Goal: Communication & Community: Answer question/provide support

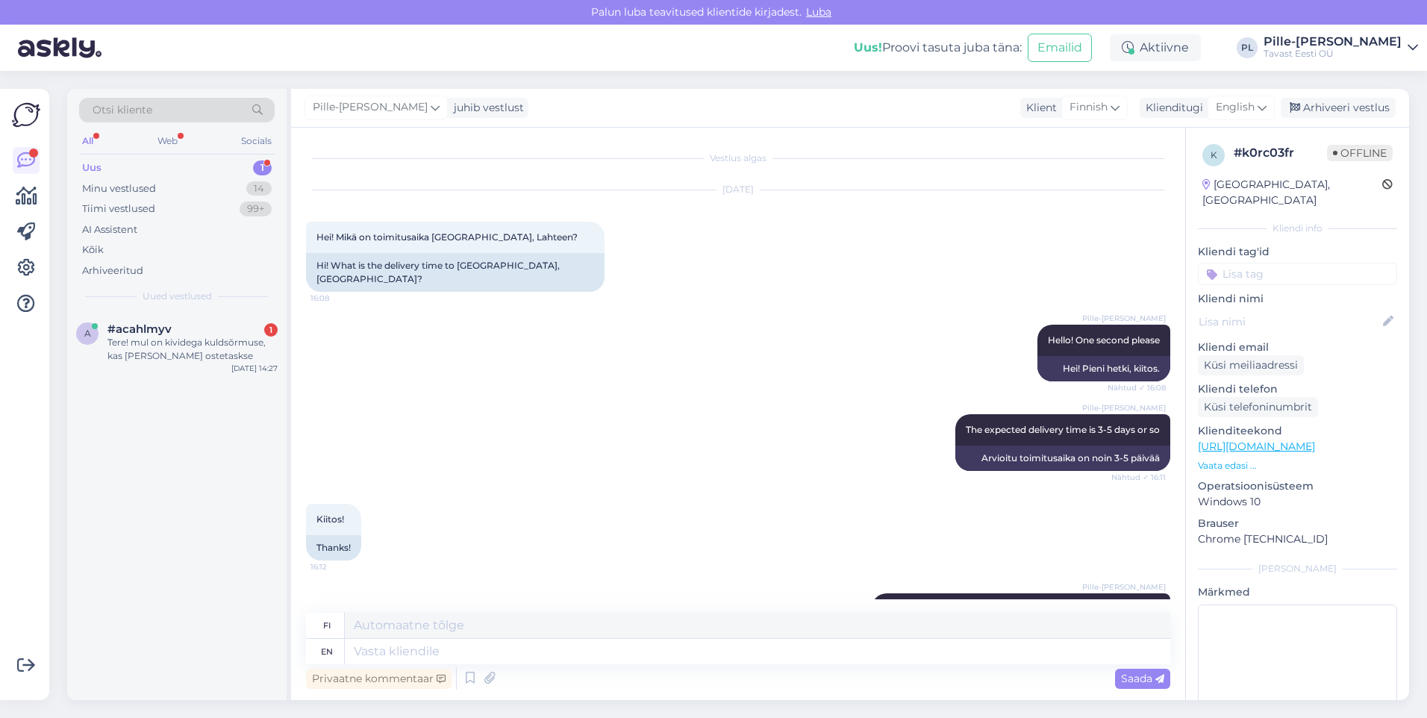
scroll to position [287, 0]
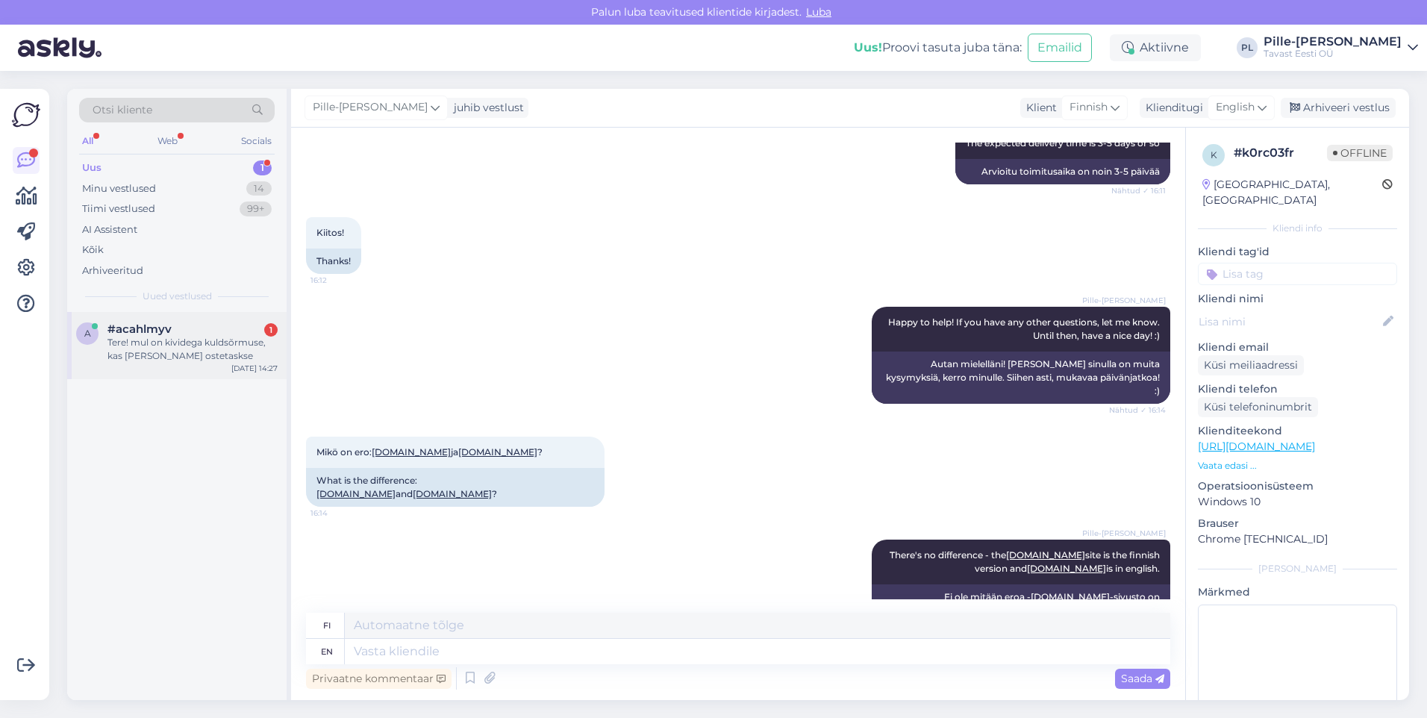
click at [252, 337] on div "#acahlmyv 1 Tere! mul on kividega kuldsõrmuse, kas [PERSON_NAME] ostetaskse" at bounding box center [192, 342] width 170 height 40
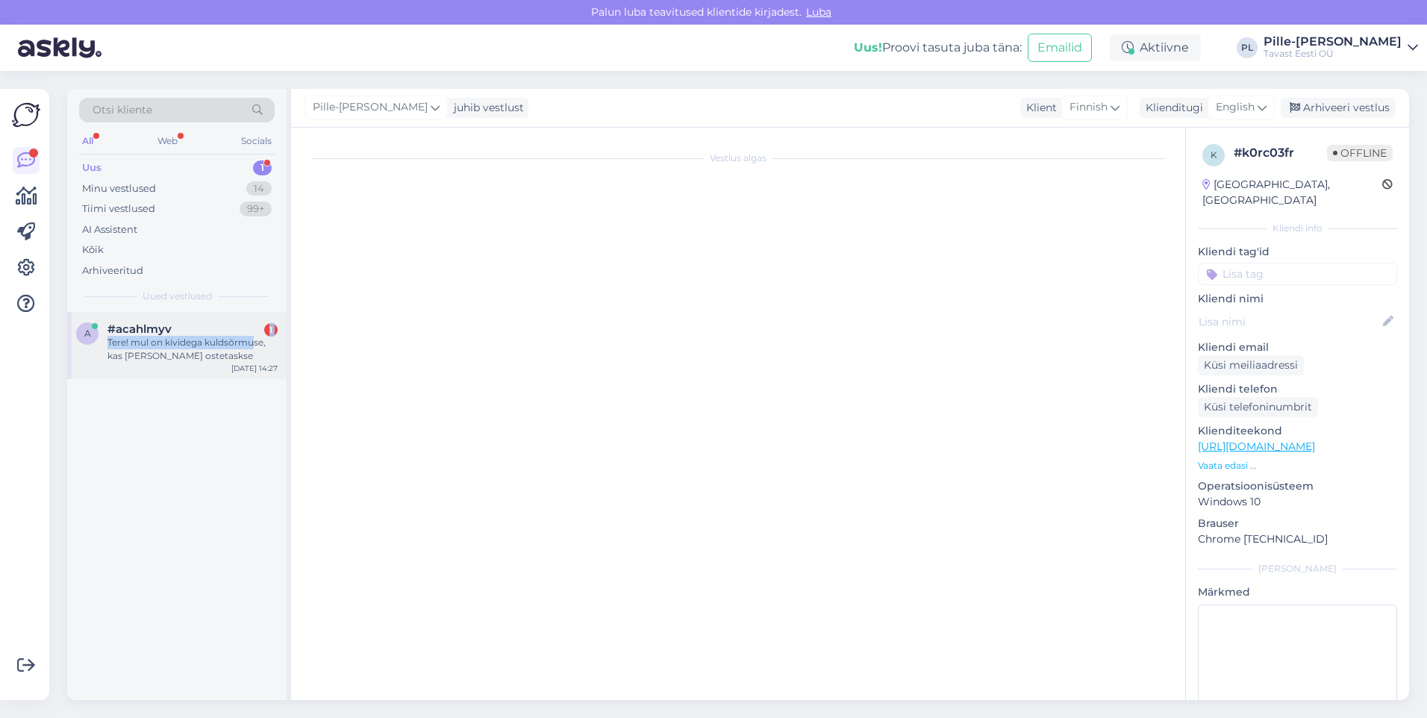
scroll to position [0, 0]
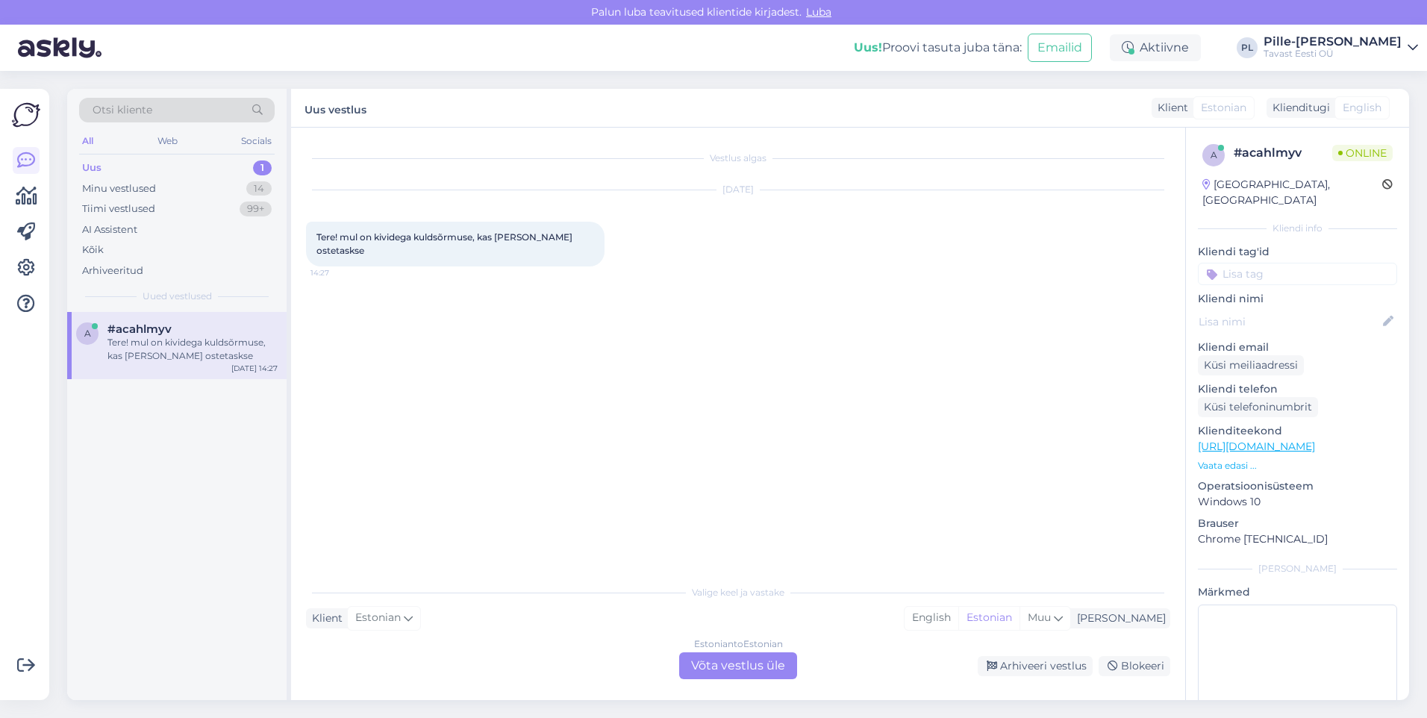
click at [551, 407] on div "Vestlus algas [DATE] Tere! mul on kividega kuldsõrmuse, kas [PERSON_NAME] ostet…" at bounding box center [745, 353] width 878 height 421
click at [736, 665] on div "Estonian to Estonian Võta vestlus üle" at bounding box center [738, 665] width 118 height 27
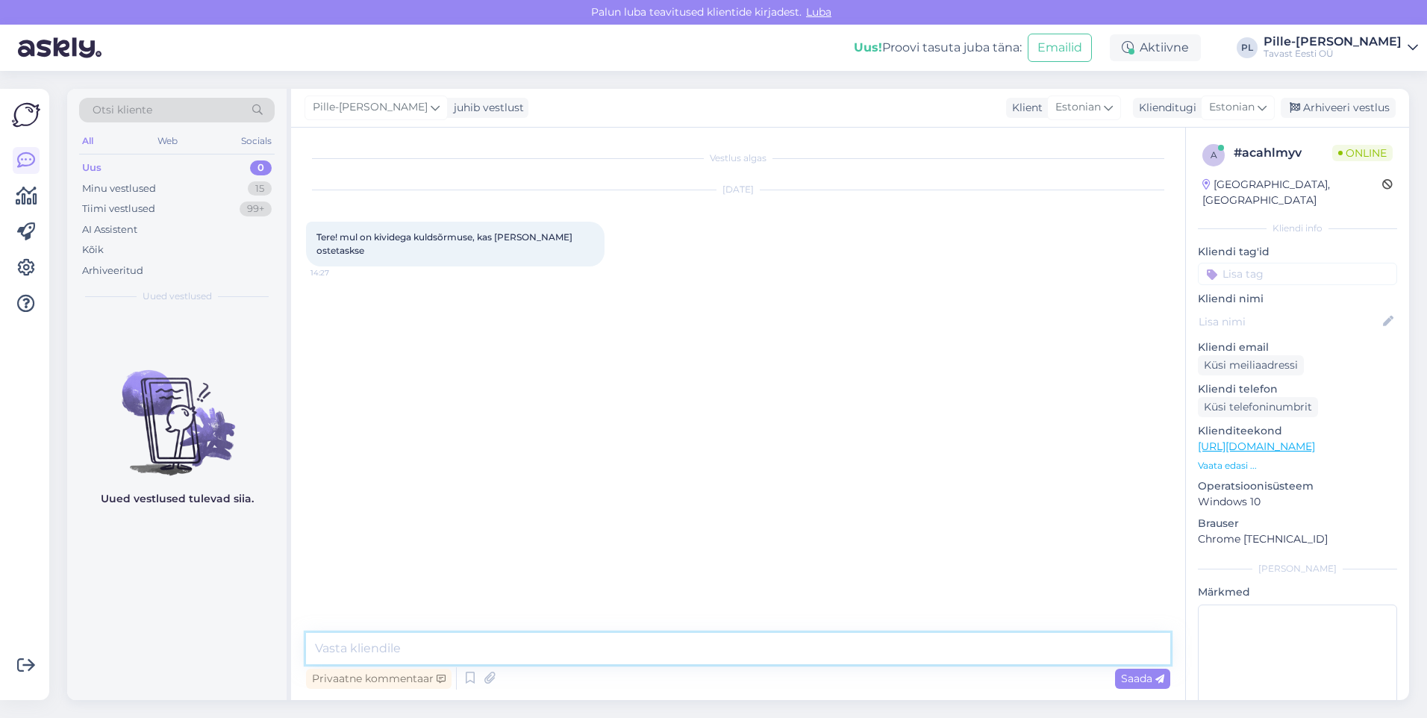
click at [736, 650] on textarea at bounding box center [738, 648] width 864 height 31
type textarea "Tere!"
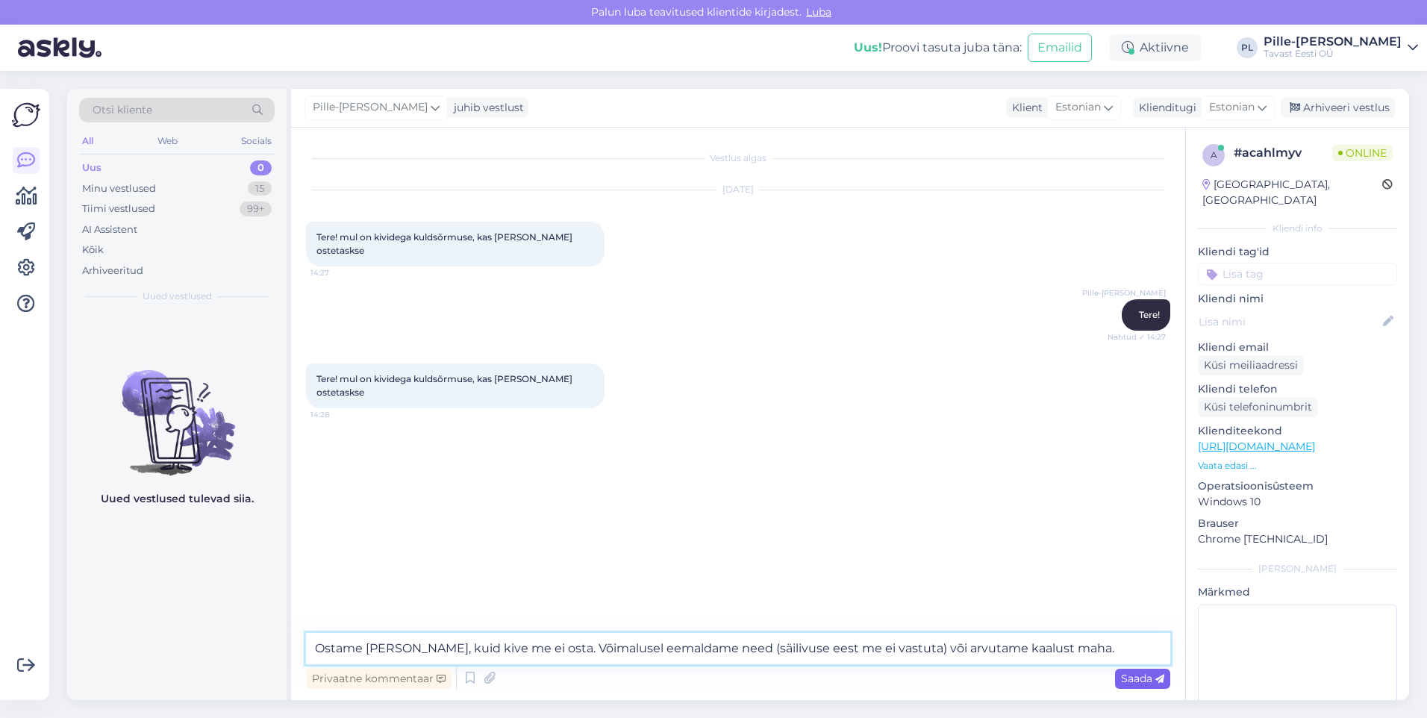
type textarea "Ostame [PERSON_NAME], kuid kive me ei osta. Võimalusel eemaldame need (säilivus…"
click at [1155, 684] on span "Saada" at bounding box center [1142, 678] width 43 height 13
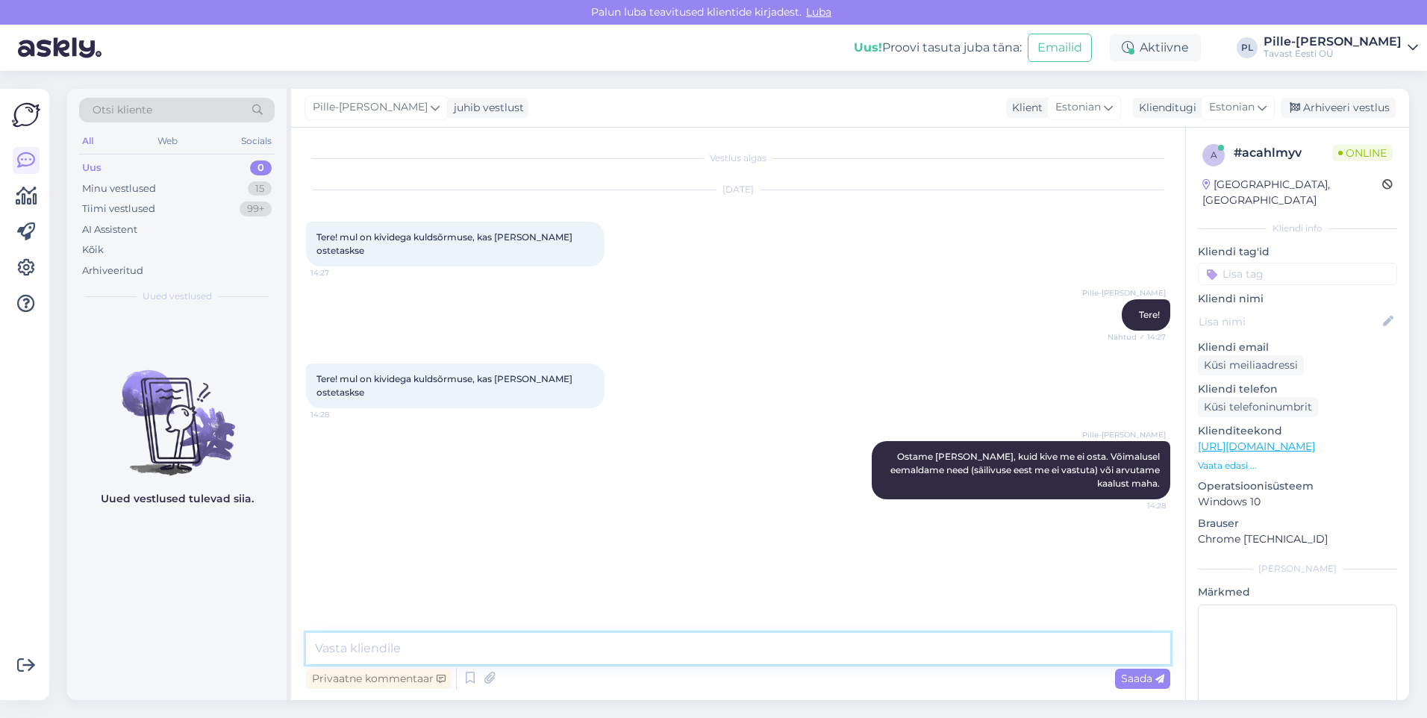
click at [885, 639] on textarea at bounding box center [738, 648] width 864 height 31
type textarea "Kui soovite kive säilitada, soovitame need varasemalt kullassepal lasta eemalda…"
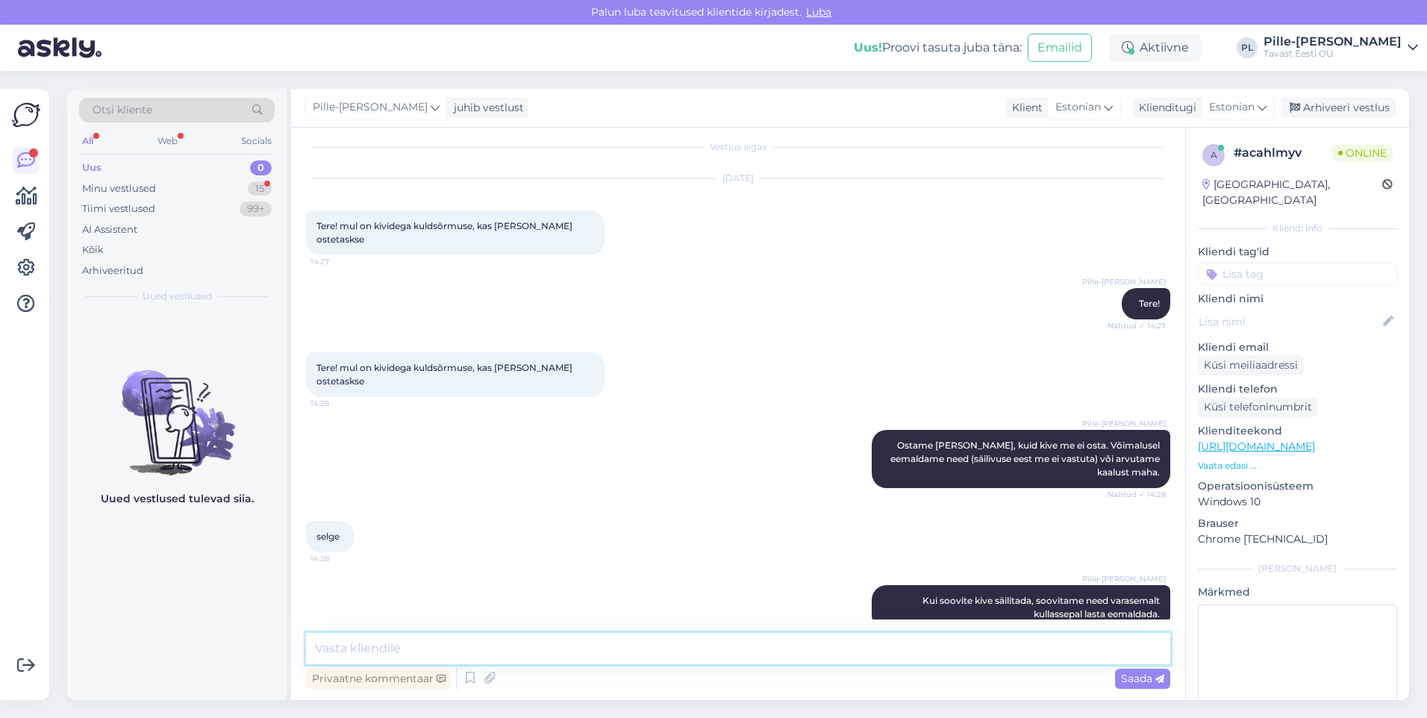
scroll to position [75, 0]
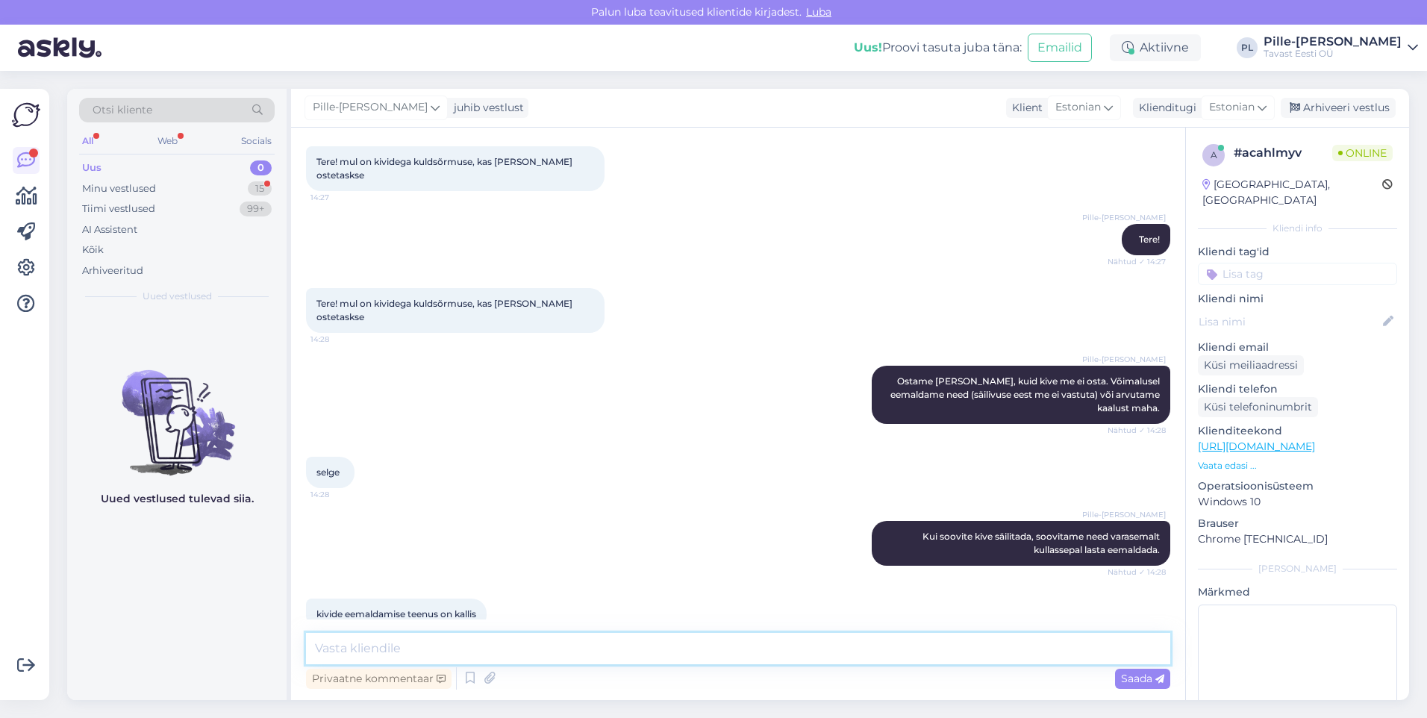
click at [498, 643] on textarea at bounding box center [738, 648] width 864 height 31
click at [668, 654] on textarea "Arusaadav, meil endal kullasseppa ei ole ehk eemaldame jämedalt." at bounding box center [738, 648] width 864 height 31
click at [708, 658] on textarea "Arusaadav, meil endal kullasseppa ei ole ehk eemaldame jämedalt." at bounding box center [738, 648] width 864 height 31
click at [723, 649] on textarea "Arusaadav, meil endal kullasseppa ei ole ehk eemaldame jämedalt." at bounding box center [738, 648] width 864 height 31
click at [752, 652] on textarea "Arusaadav, meil endal kullasseppa ei ole ehk eemaldame jämedalt." at bounding box center [738, 648] width 864 height 31
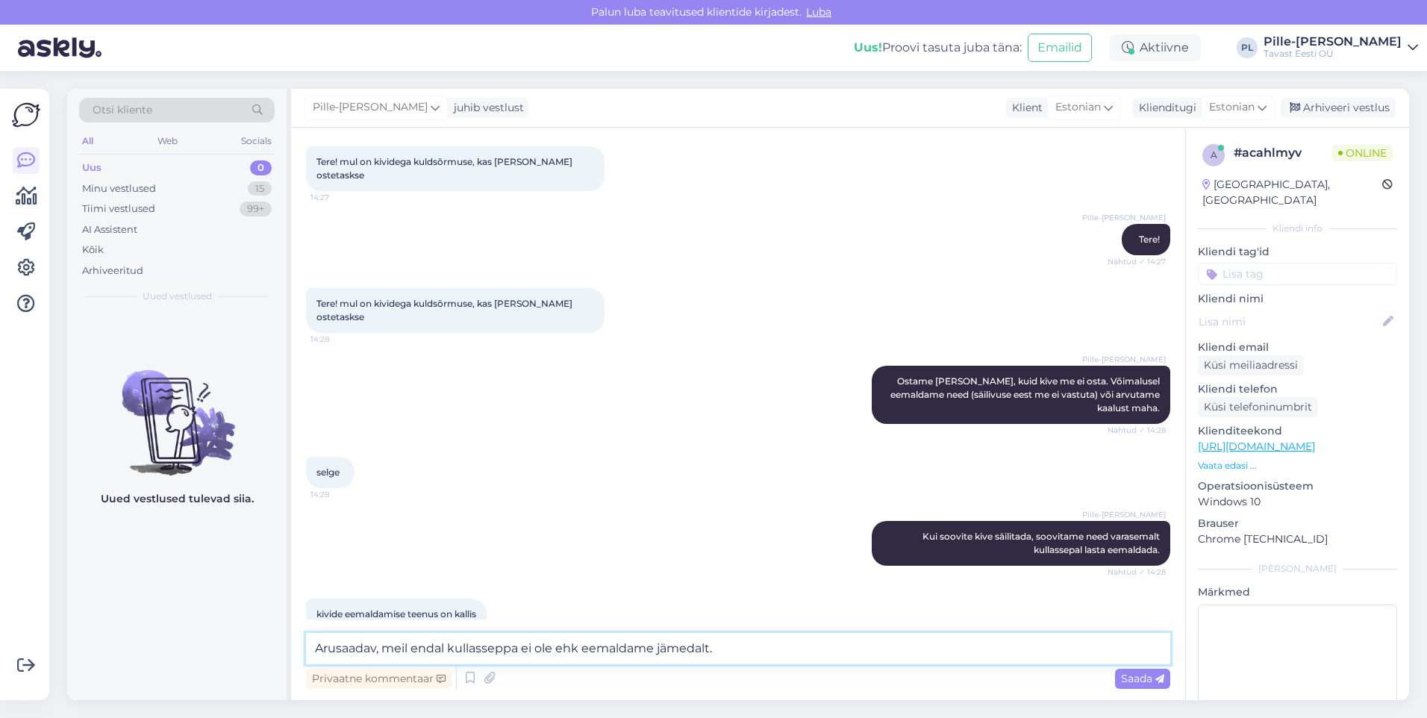
click at [522, 652] on textarea "Arusaadav, meil endal kullasseppa ei ole ehk eemaldame jämedalt." at bounding box center [738, 648] width 864 height 31
click at [806, 645] on textarea "Arusaadav, meil endal kullasseppa koha [PERSON_NAME] ole ehk eemaldame jämedalt." at bounding box center [738, 648] width 864 height 31
click at [775, 646] on textarea "Arusaadav, meil endal kullasseppa koha [PERSON_NAME] ole ehk eemaldame jämedalt." at bounding box center [738, 648] width 864 height 31
click at [773, 653] on textarea "Arusaadav, meil endal kullasseppa koha [PERSON_NAME] ole ehk eemaldame jämedalt." at bounding box center [738, 648] width 864 height 31
click at [775, 655] on textarea "Arusaadav, meil endal kullasseppa koha [PERSON_NAME] ole ehk eemaldame jämedalt…" at bounding box center [738, 648] width 864 height 31
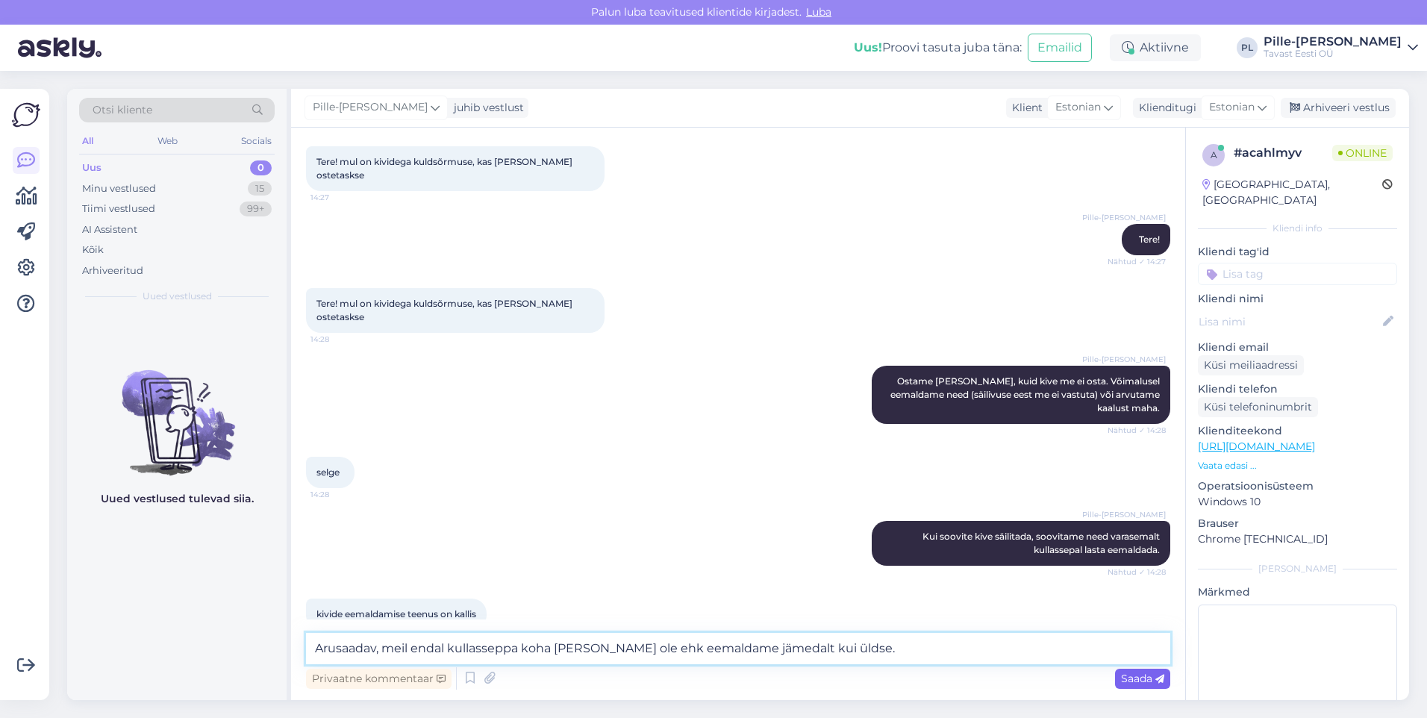
type textarea "Arusaadav, meil endal kullasseppa koha [PERSON_NAME] ole ehk eemaldame jämedalt…"
click at [1132, 678] on span "Saada" at bounding box center [1142, 678] width 43 height 13
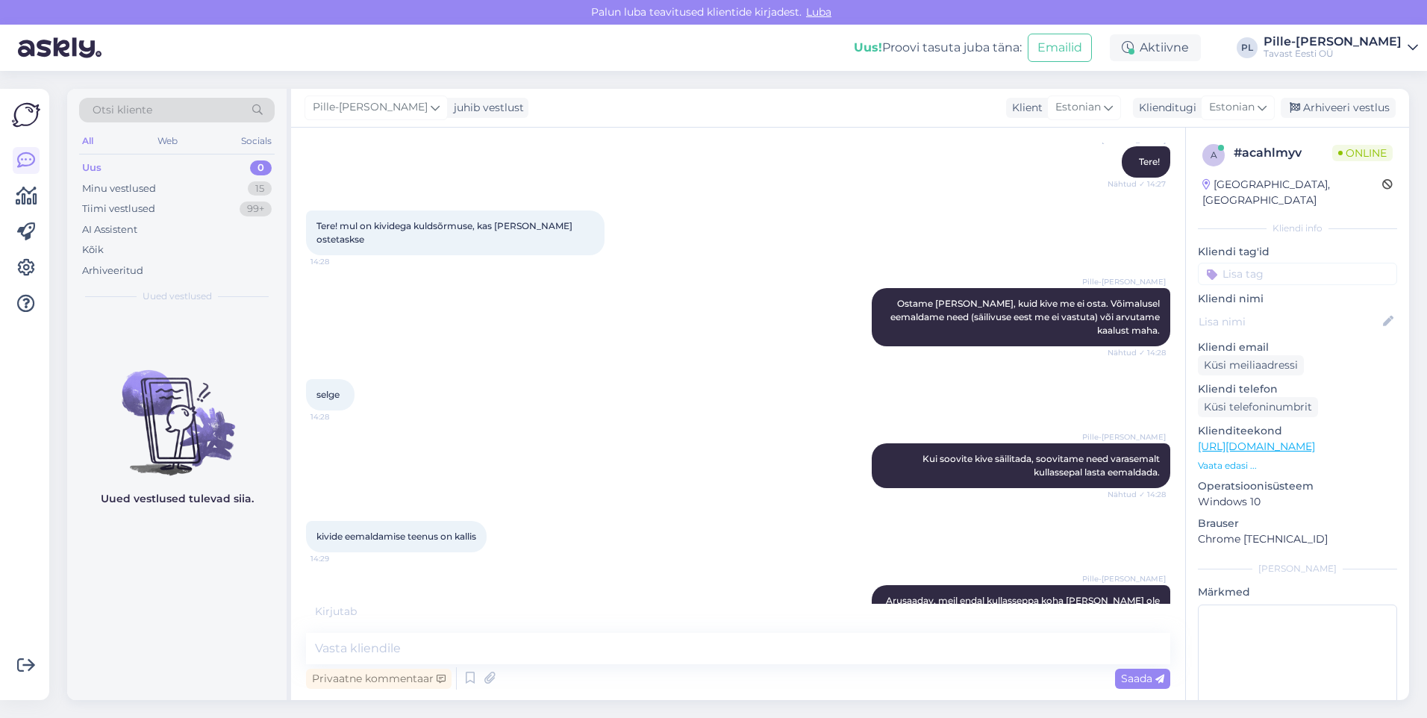
scroll to position [217, 0]
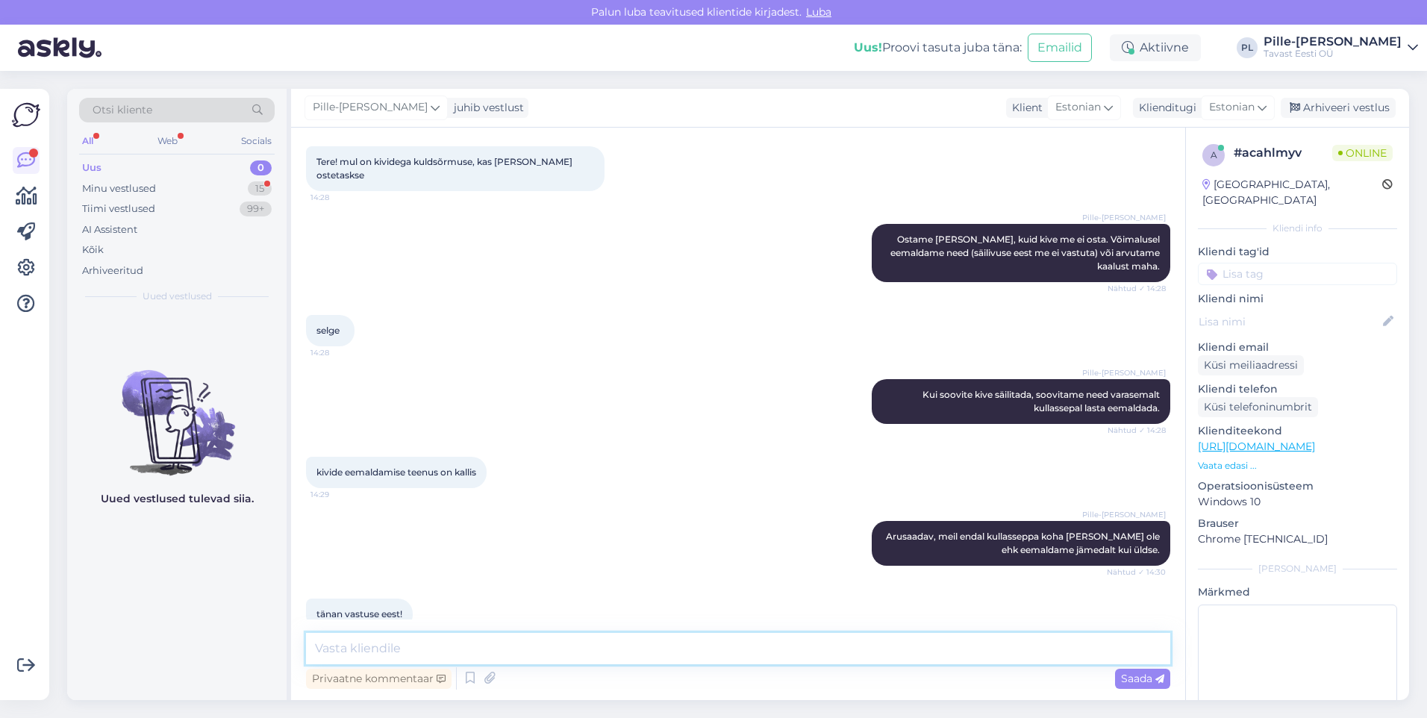
click at [640, 635] on textarea at bounding box center [738, 648] width 864 height 31
click at [596, 653] on textarea "Kui Teil on veel küsimusi, vastan meeleldi. Senik ilusat päeva jätku!" at bounding box center [738, 648] width 864 height 31
click at [767, 642] on textarea "Kui Teil on veel küsimusi, vastan meeleldi. Seniks ilusat päeva jätku!" at bounding box center [738, 648] width 864 height 31
type textarea "Kui Teil on veel küsimusi, vastan meeleldi. Seniks ilusat päeva jätku!"
click at [1147, 670] on div "Saada" at bounding box center [1142, 679] width 55 height 20
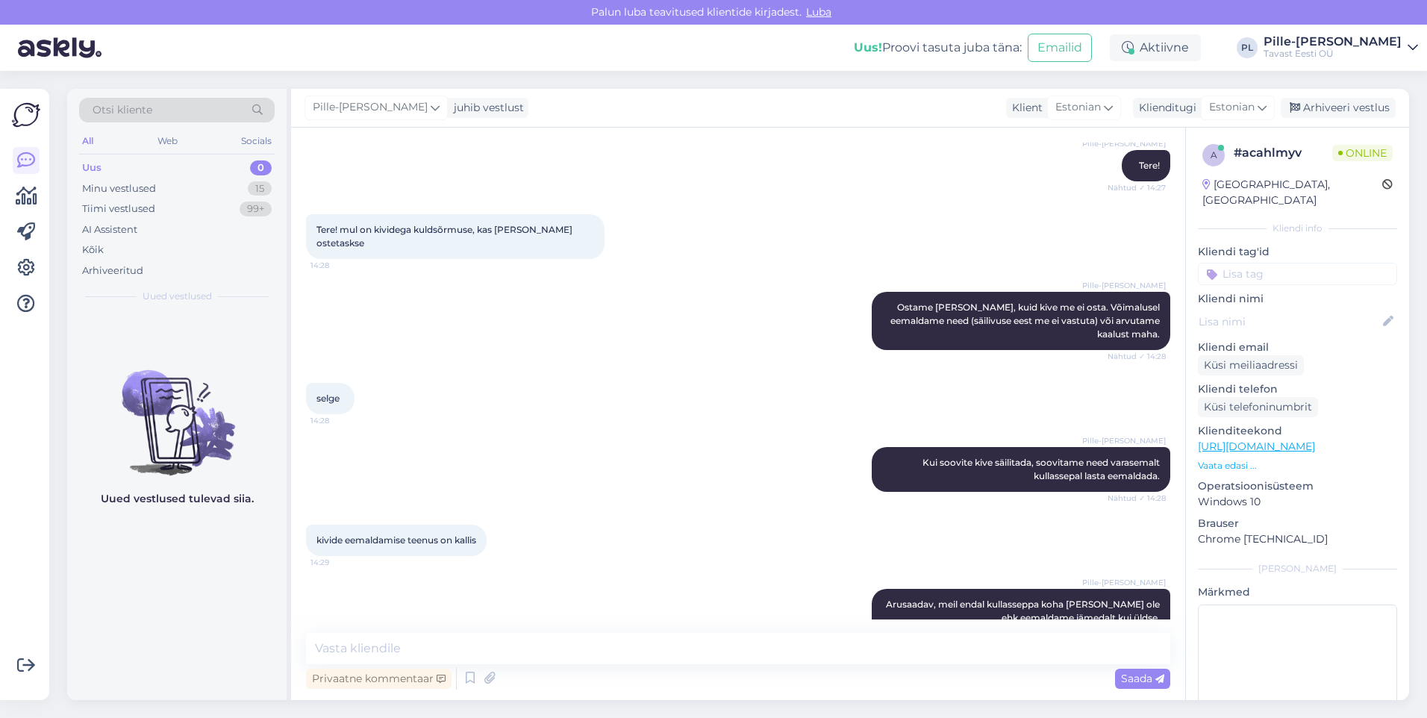
scroll to position [295, 0]
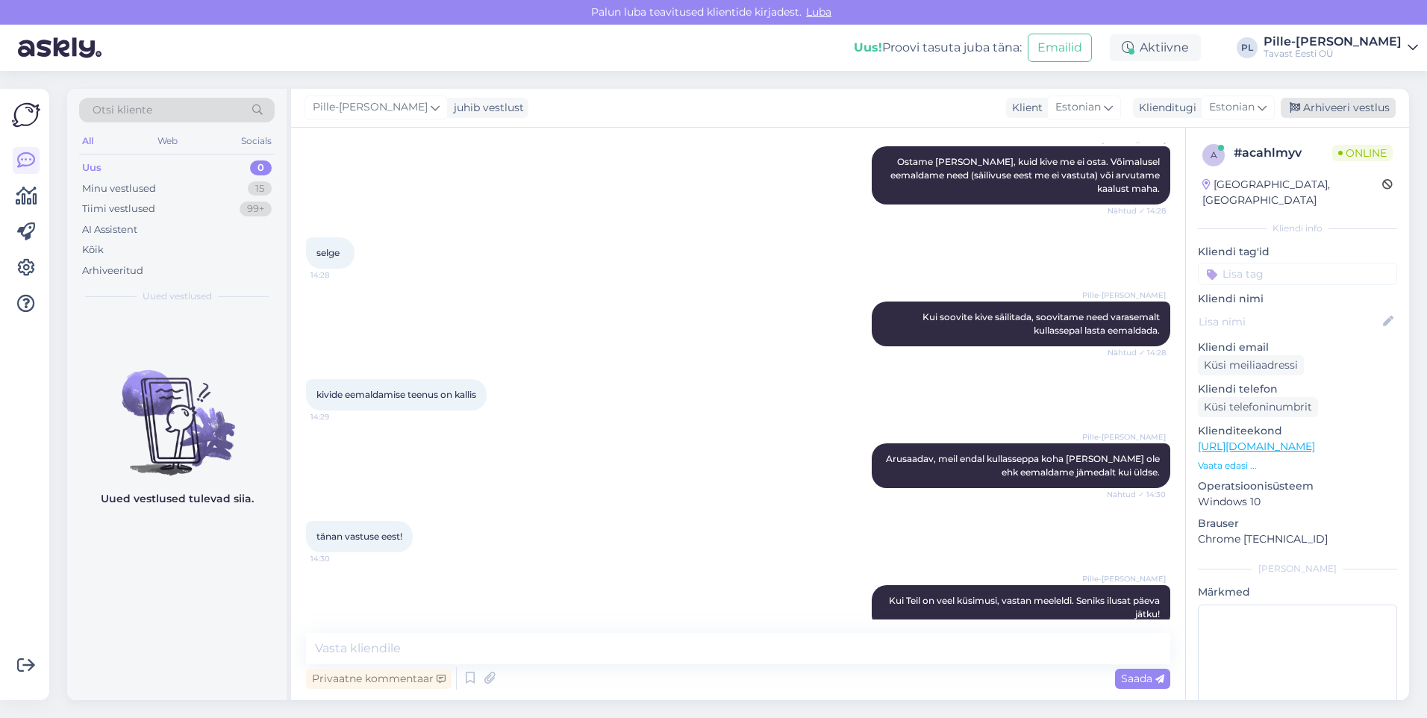
click at [1362, 103] on div "Arhiveeri vestlus" at bounding box center [1338, 108] width 115 height 20
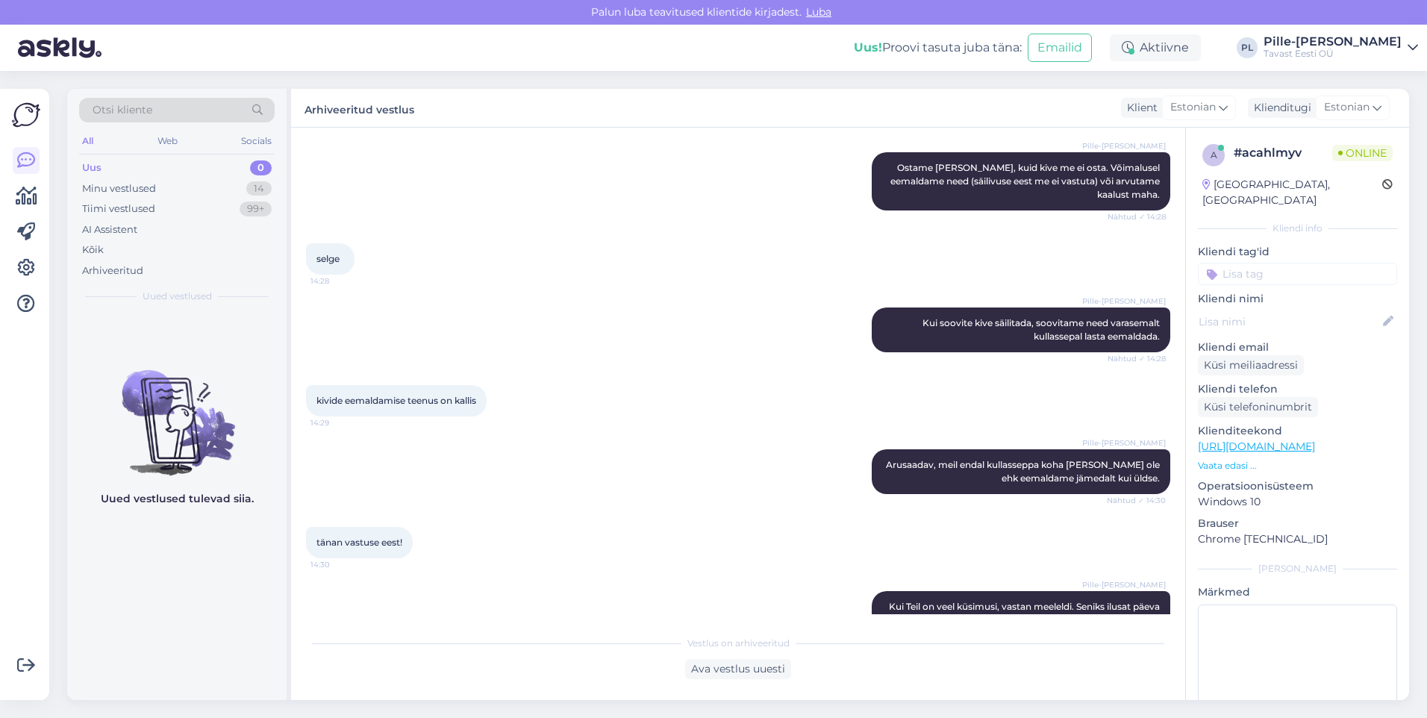
scroll to position [300, 0]
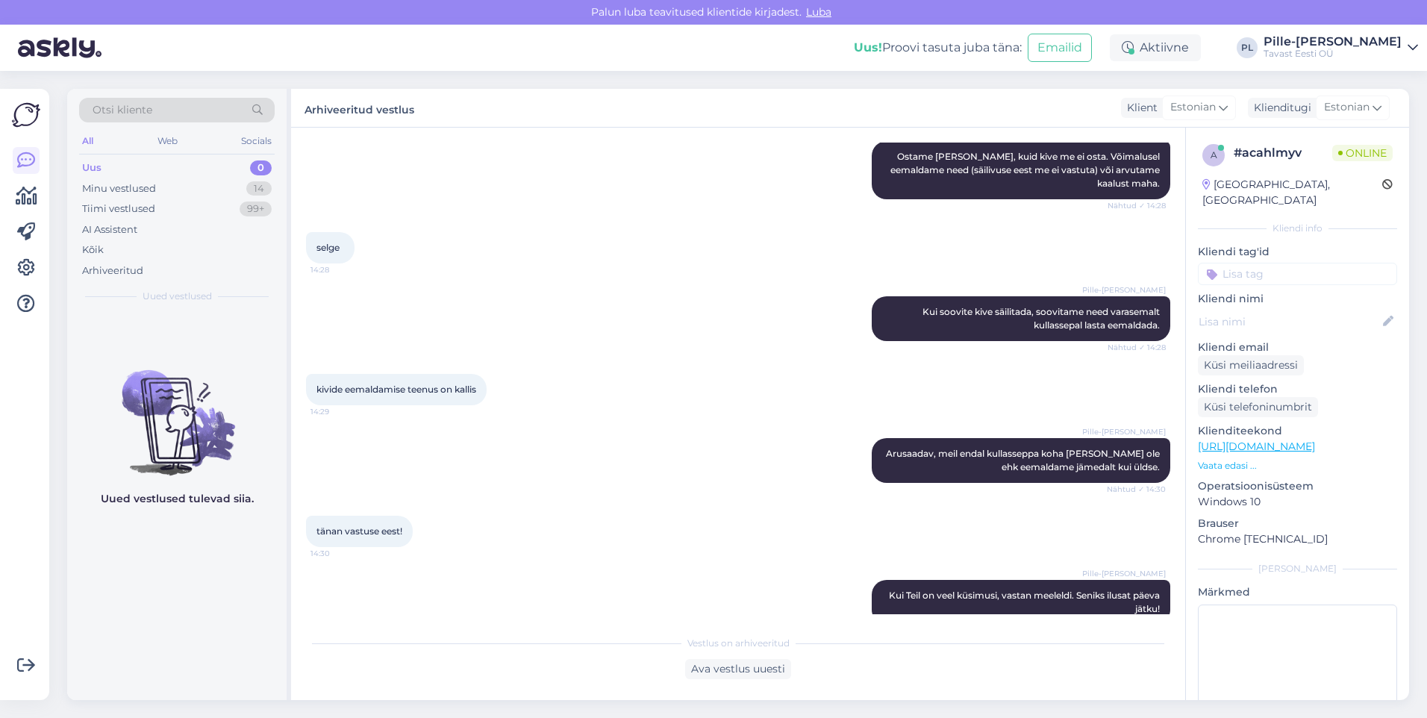
click at [198, 169] on div "Uus 0" at bounding box center [177, 168] width 196 height 21
